Goal: Contribute content

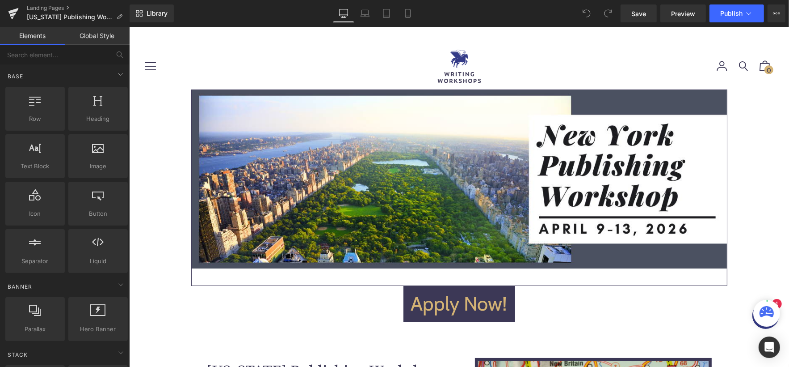
scroll to position [841, 0]
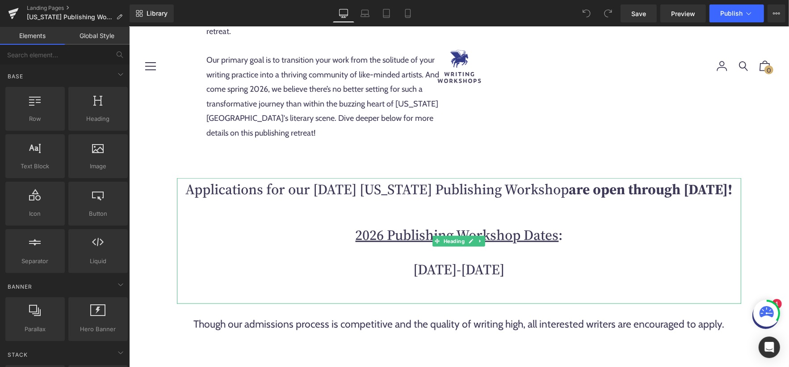
click at [569, 198] on strong "are open through [DATE]!" at bounding box center [651, 189] width 164 height 20
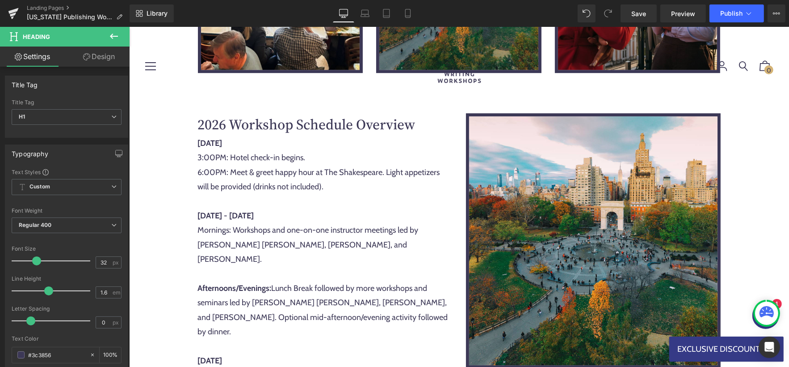
scroll to position [5635, 0]
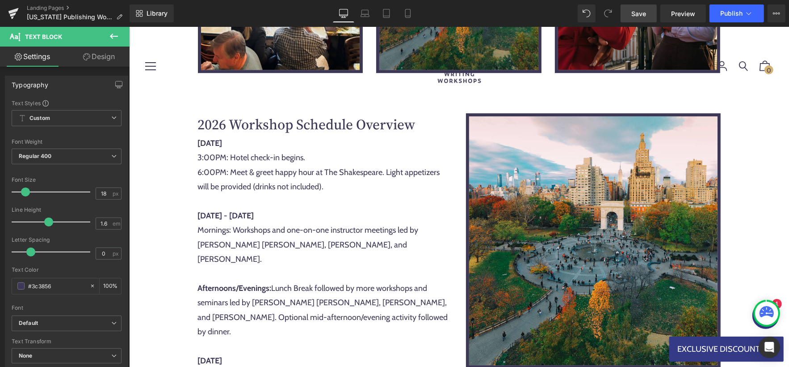
click at [641, 16] on span "Save" at bounding box center [639, 13] width 15 height 9
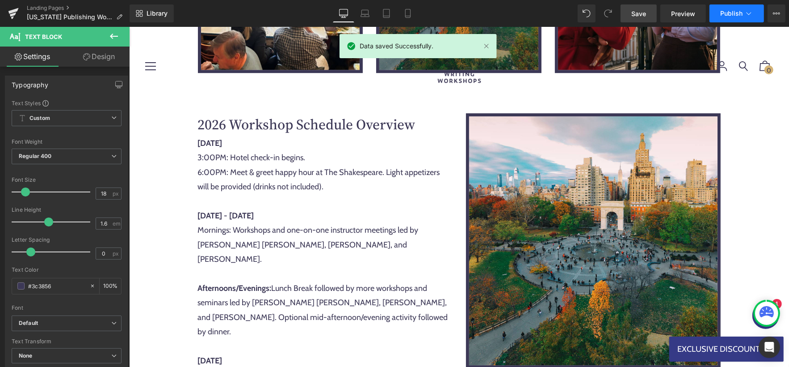
click at [753, 15] on icon at bounding box center [749, 13] width 9 height 9
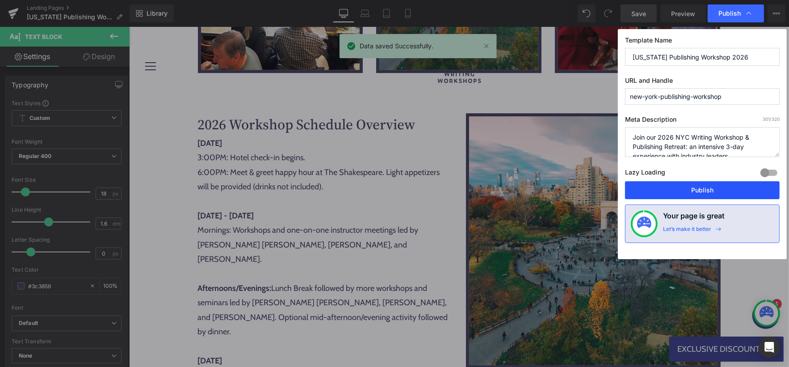
click at [674, 185] on button "Publish" at bounding box center [702, 190] width 155 height 18
